Goal: Navigation & Orientation: Find specific page/section

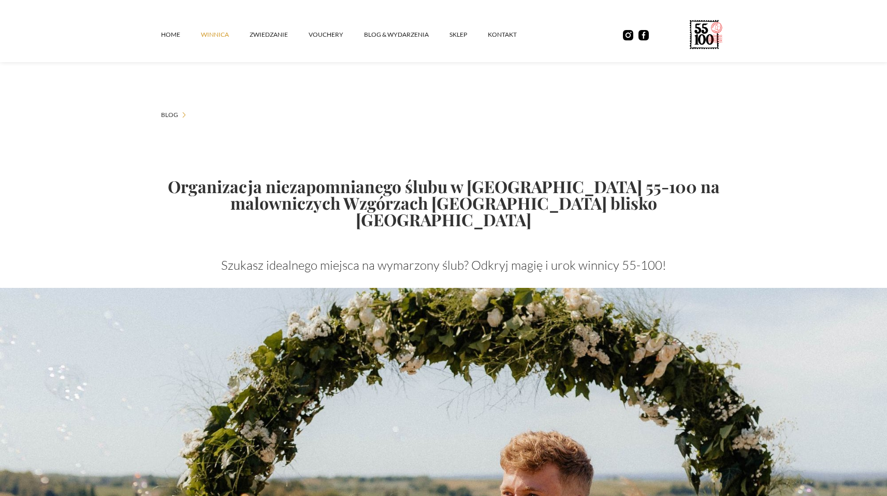
click at [226, 39] on link "winnica" at bounding box center [225, 34] width 49 height 31
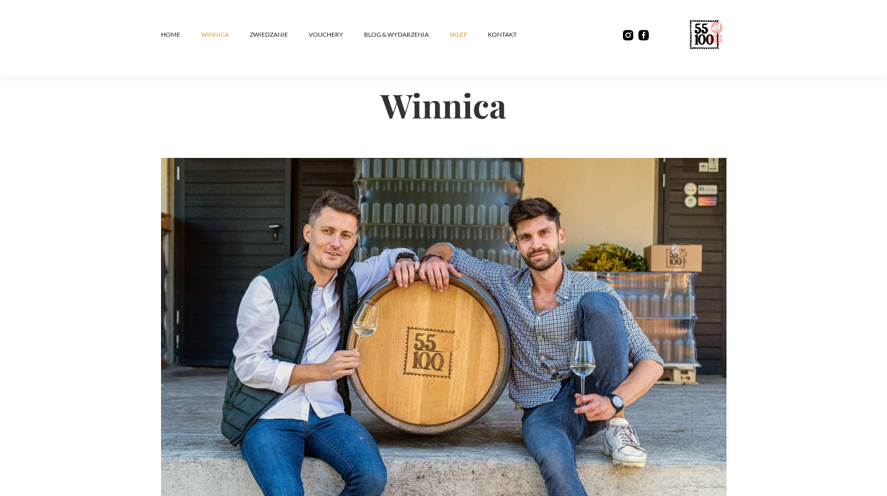
click at [467, 38] on link "SKLEP" at bounding box center [468, 34] width 38 height 31
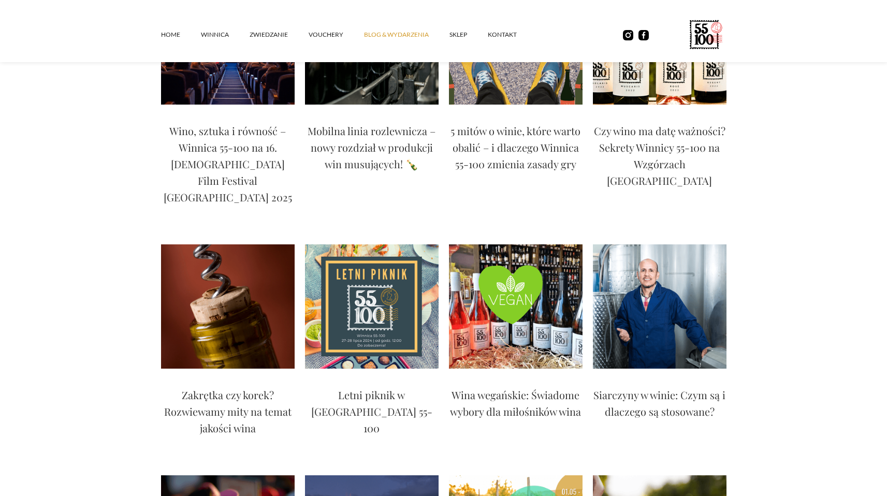
scroll to position [552, 0]
